Goal: Check status: Check status

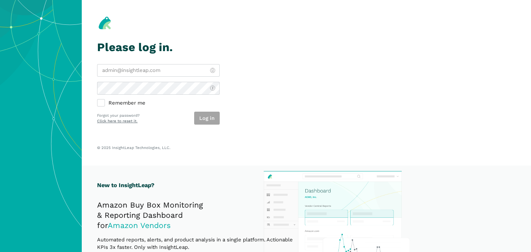
type input "[PERSON_NAME][EMAIL_ADDRESS][DOMAIN_NAME]"
click at [204, 116] on div "Log in" at bounding box center [207, 118] width 26 height 13
click at [204, 116] on button "Log in" at bounding box center [207, 118] width 26 height 13
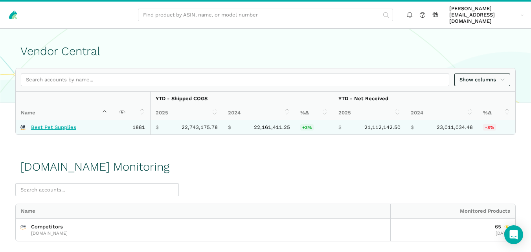
click at [46, 124] on link "Best Pet Supplies" at bounding box center [53, 127] width 45 height 6
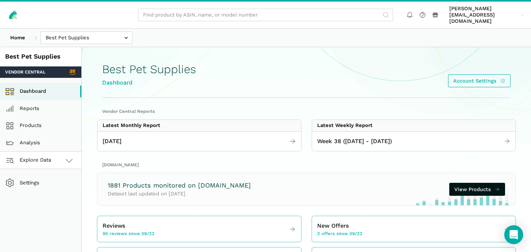
click at [53, 152] on link "Explore Data" at bounding box center [40, 160] width 81 height 17
click at [41, 186] on link "[DOMAIN_NAME]" at bounding box center [40, 194] width 81 height 17
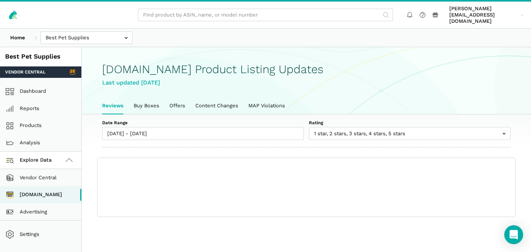
scroll to position [3, 0]
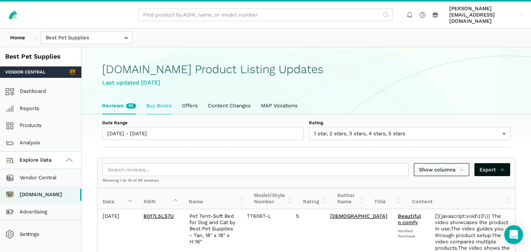
click at [160, 97] on link "Buy Boxes" at bounding box center [159, 105] width 36 height 17
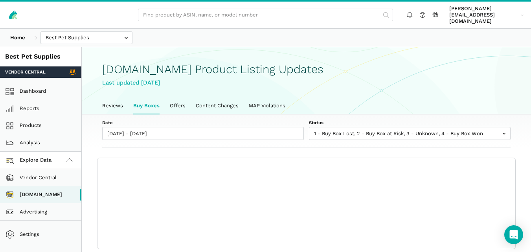
scroll to position [3, 0]
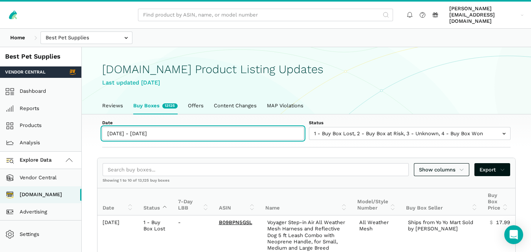
type input "[DATE]"
click at [157, 129] on input "[DATE] - [DATE]" at bounding box center [203, 133] width 202 height 13
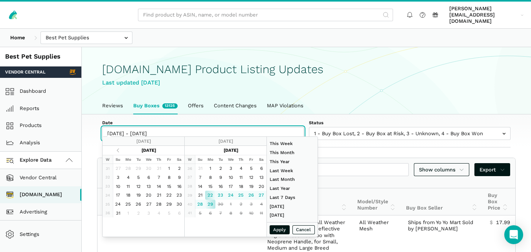
type input "[DATE]"
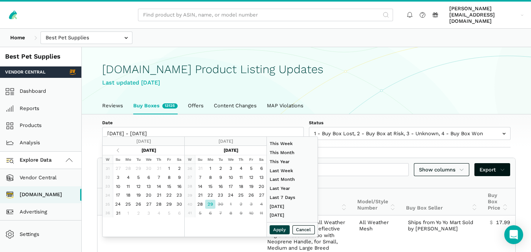
click at [284, 232] on button "Apply" at bounding box center [280, 229] width 20 height 9
type input "[DATE] - [DATE]"
